Goal: Information Seeking & Learning: Learn about a topic

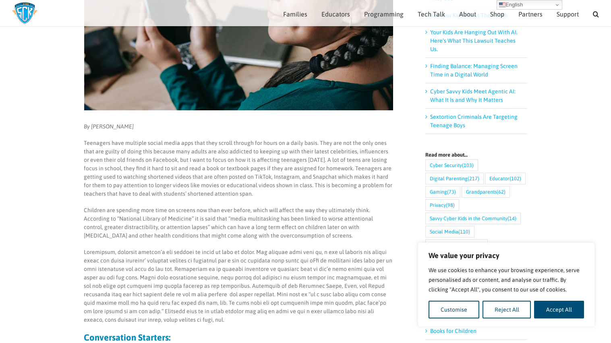
scroll to position [195, 0]
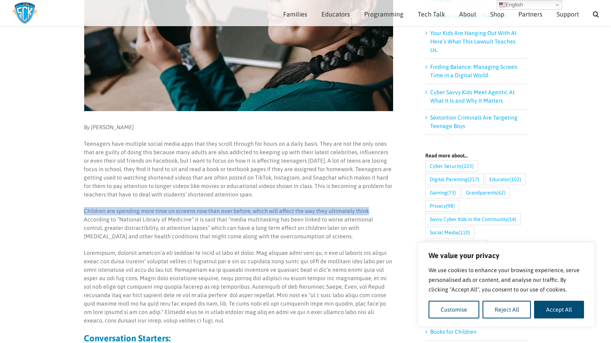
drag, startPoint x: 83, startPoint y: 208, endPoint x: 365, endPoint y: 213, distance: 281.3
click at [365, 213] on p "Children are spending more time on screens now than ever before, which will aff…" at bounding box center [238, 224] width 309 height 34
copy p "Children are spending more time on screens now than ever before, which will aff…"
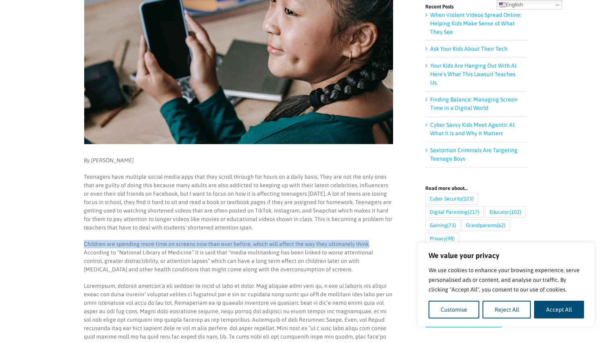
scroll to position [0, 0]
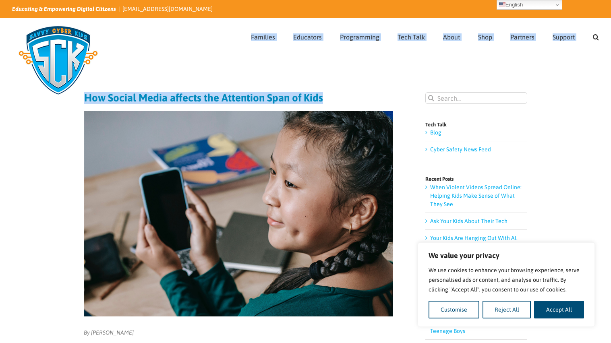
drag, startPoint x: 325, startPoint y: 97, endPoint x: 89, endPoint y: 100, distance: 236.1
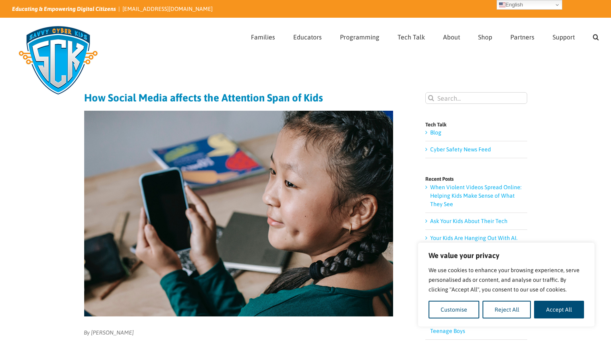
click at [328, 102] on h1 "How Social Media affects the Attention Span of Kids" at bounding box center [238, 97] width 309 height 11
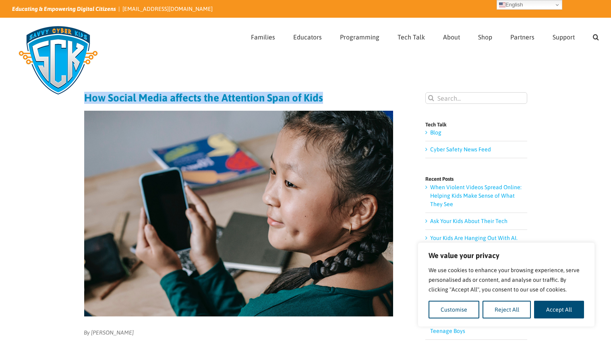
drag, startPoint x: 326, startPoint y: 97, endPoint x: 84, endPoint y: 102, distance: 242.2
click at [84, 102] on h1 "How Social Media affects the Attention Span of Kids" at bounding box center [238, 97] width 309 height 11
copy h1 "How Social Media affects the Attention Span of Kids"
